Goal: Transaction & Acquisition: Purchase product/service

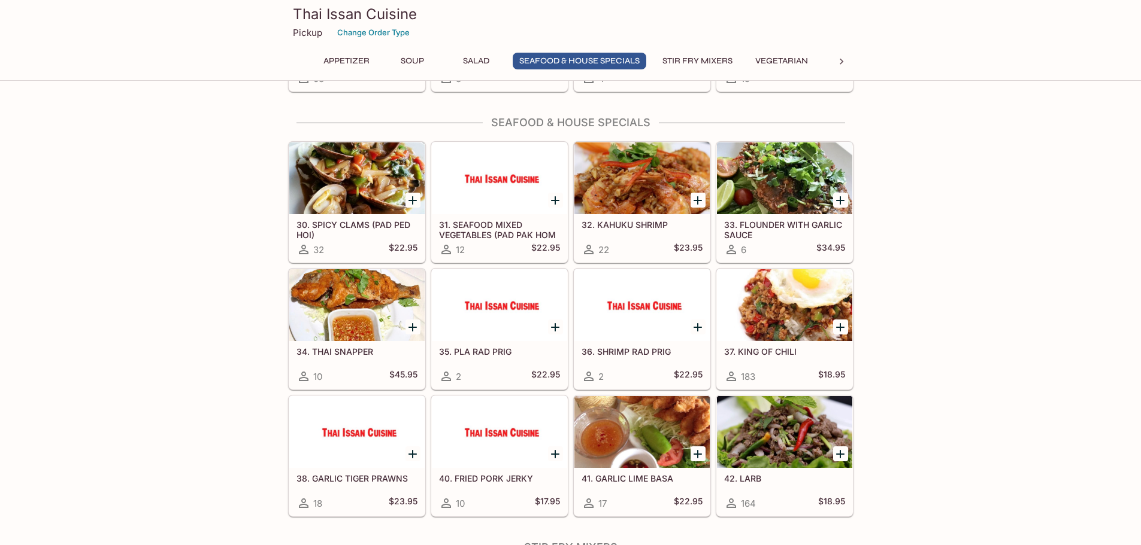
scroll to position [898, 0]
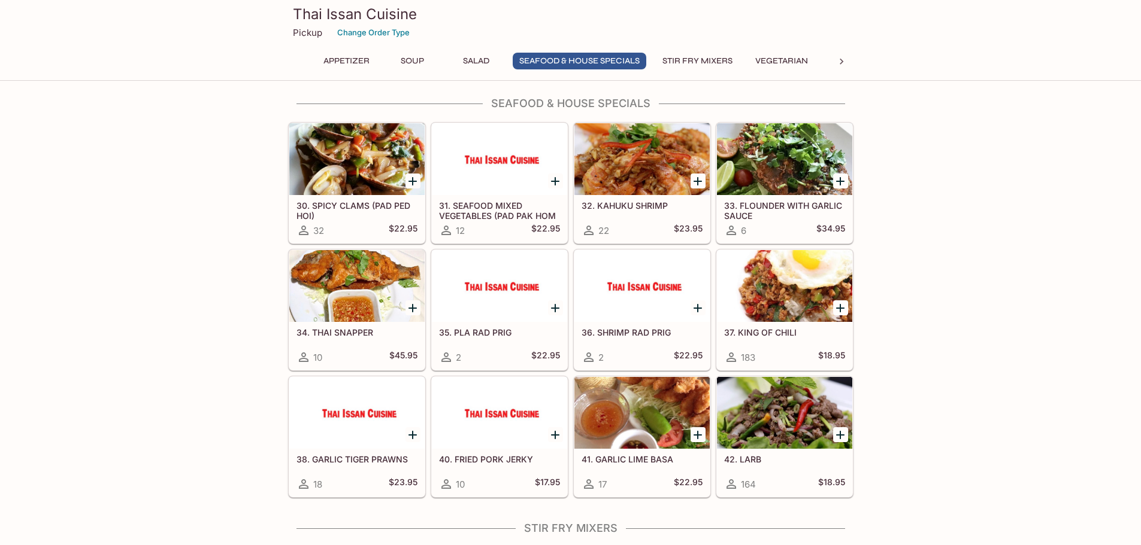
click at [802, 291] on div at bounding box center [784, 286] width 135 height 72
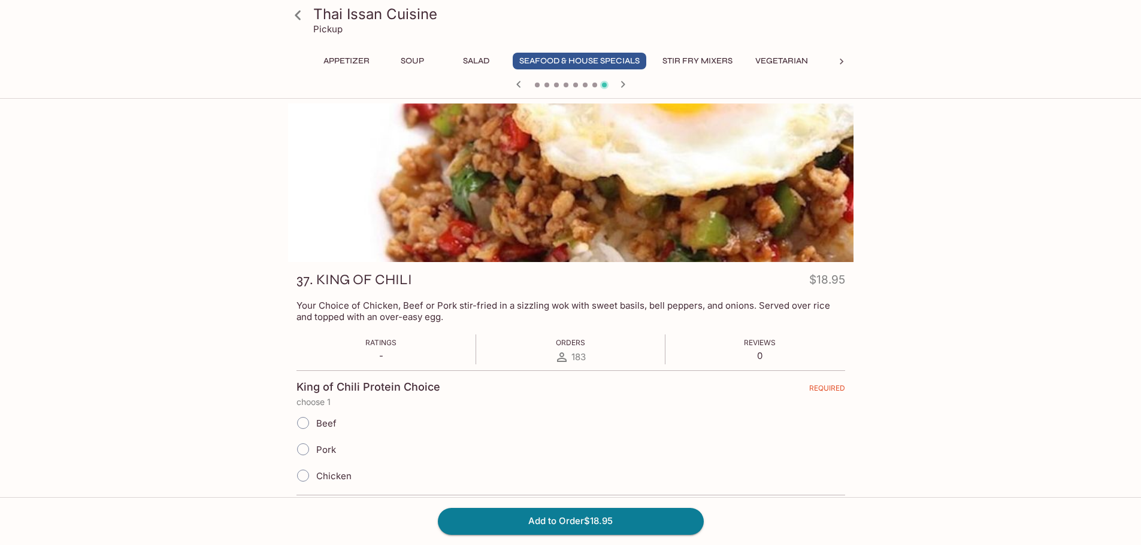
click at [301, 15] on icon at bounding box center [297, 15] width 21 height 21
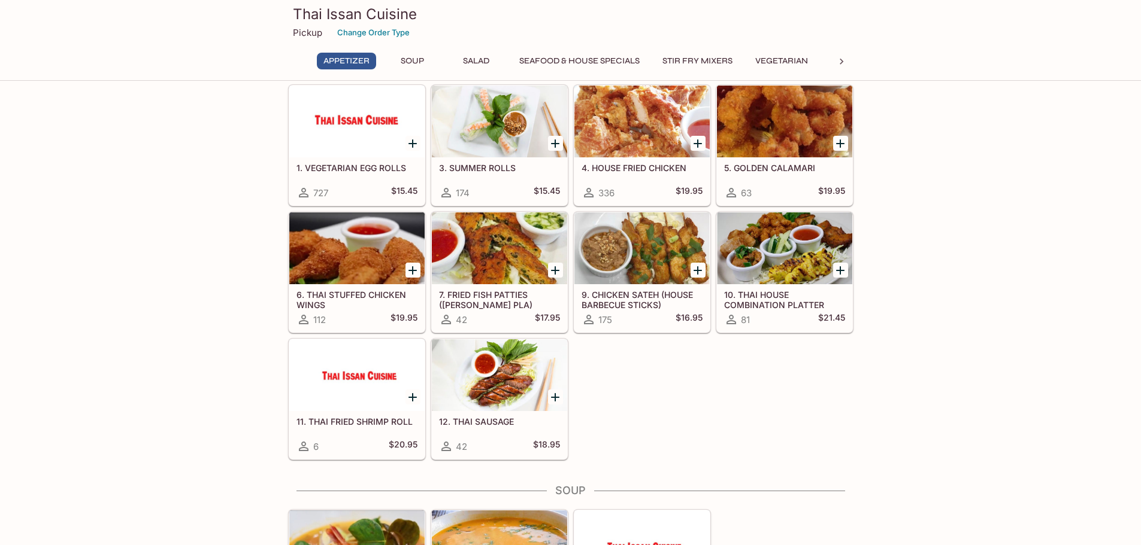
scroll to position [60, 0]
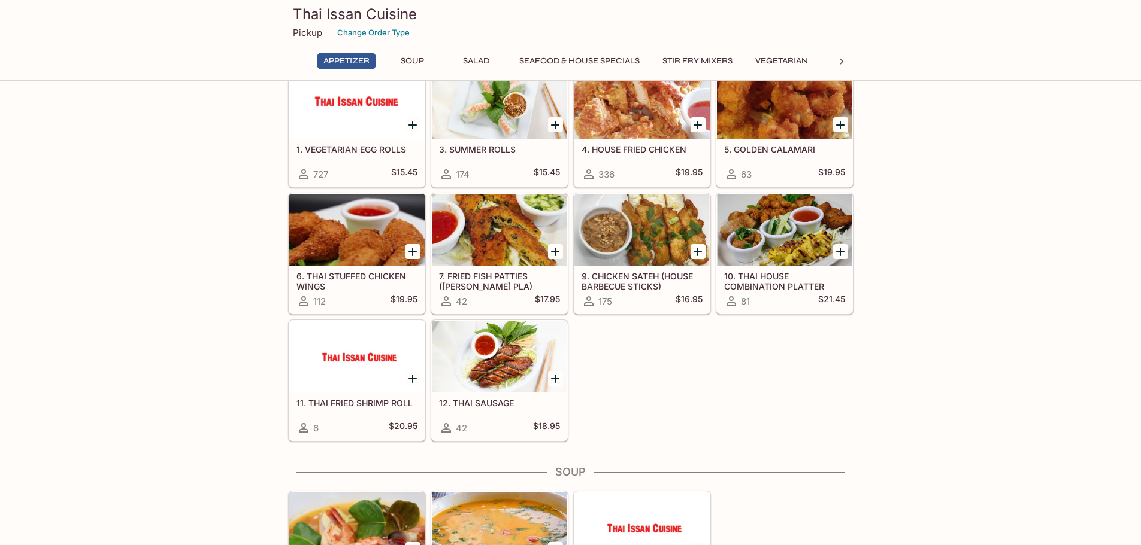
click at [845, 53] on div at bounding box center [841, 62] width 24 height 18
click at [666, 53] on button "Rice" at bounding box center [693, 61] width 54 height 17
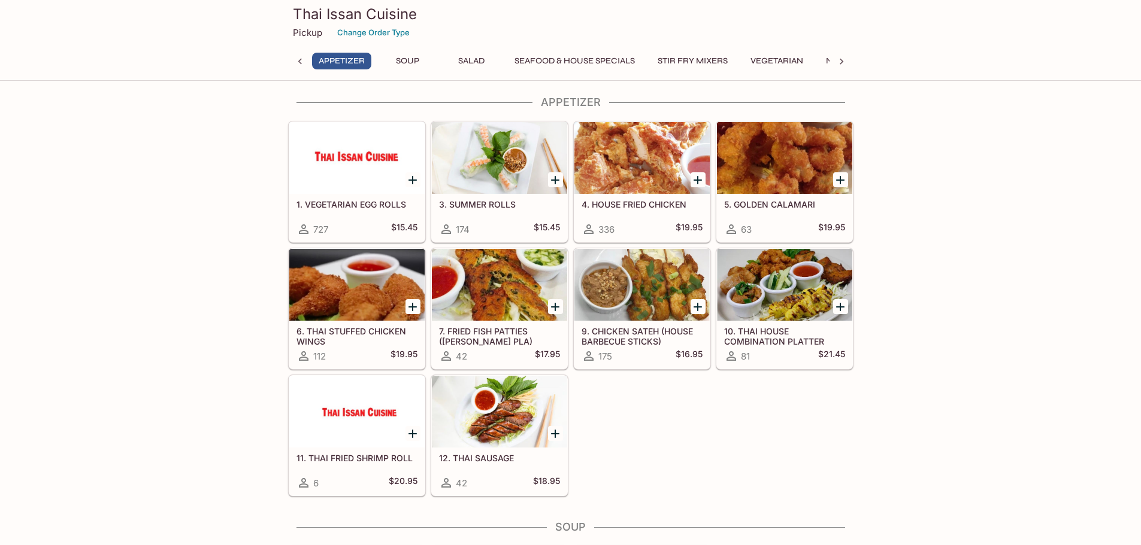
scroll to position [0, 0]
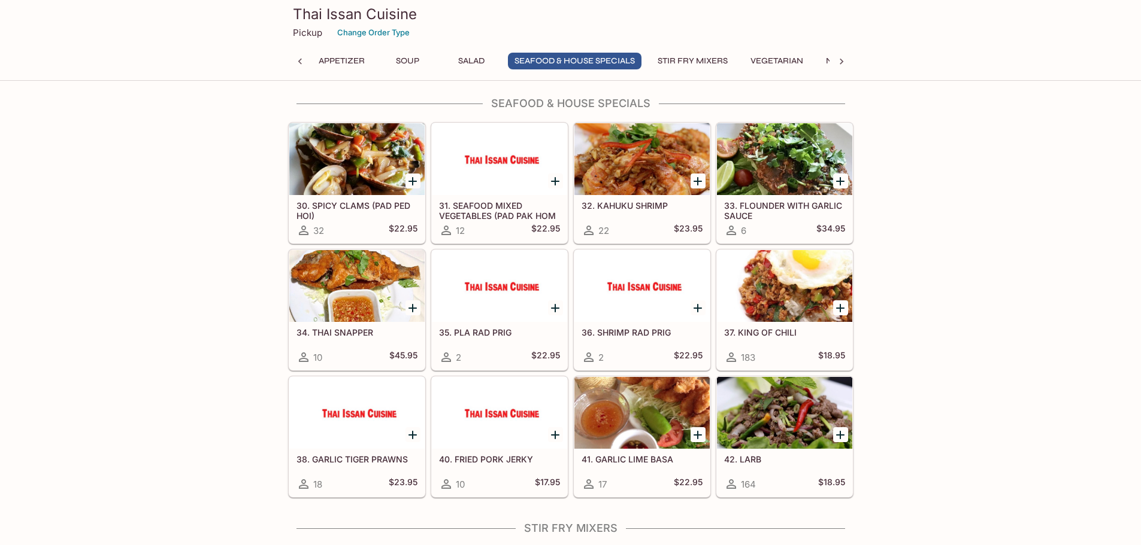
click at [772, 308] on div at bounding box center [784, 286] width 135 height 72
